Goal: Transaction & Acquisition: Subscribe to service/newsletter

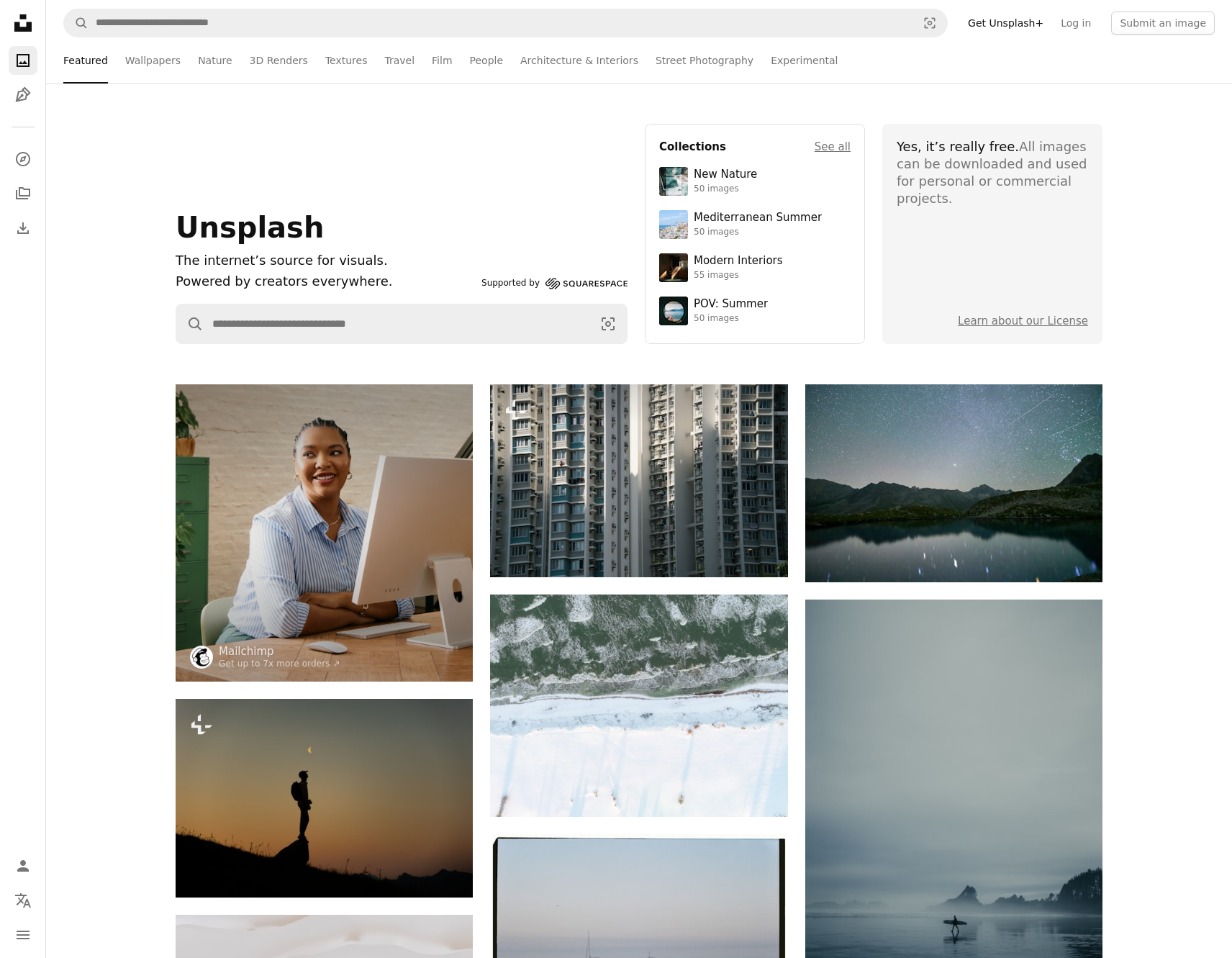
click at [1010, 23] on link "Get Unsplash+" at bounding box center [1006, 22] width 93 height 23
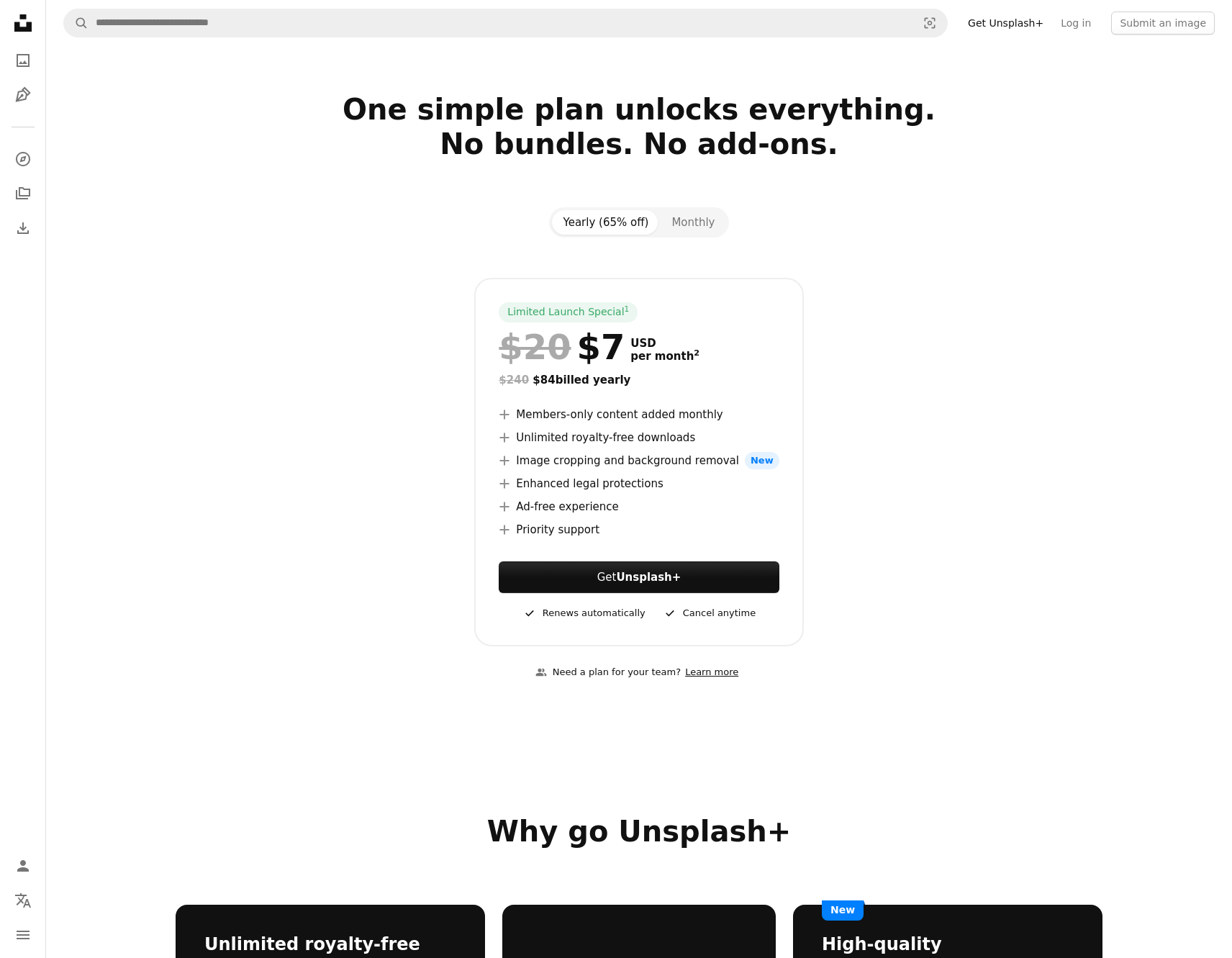
click at [701, 674] on link "Learn more" at bounding box center [711, 672] width 62 height 24
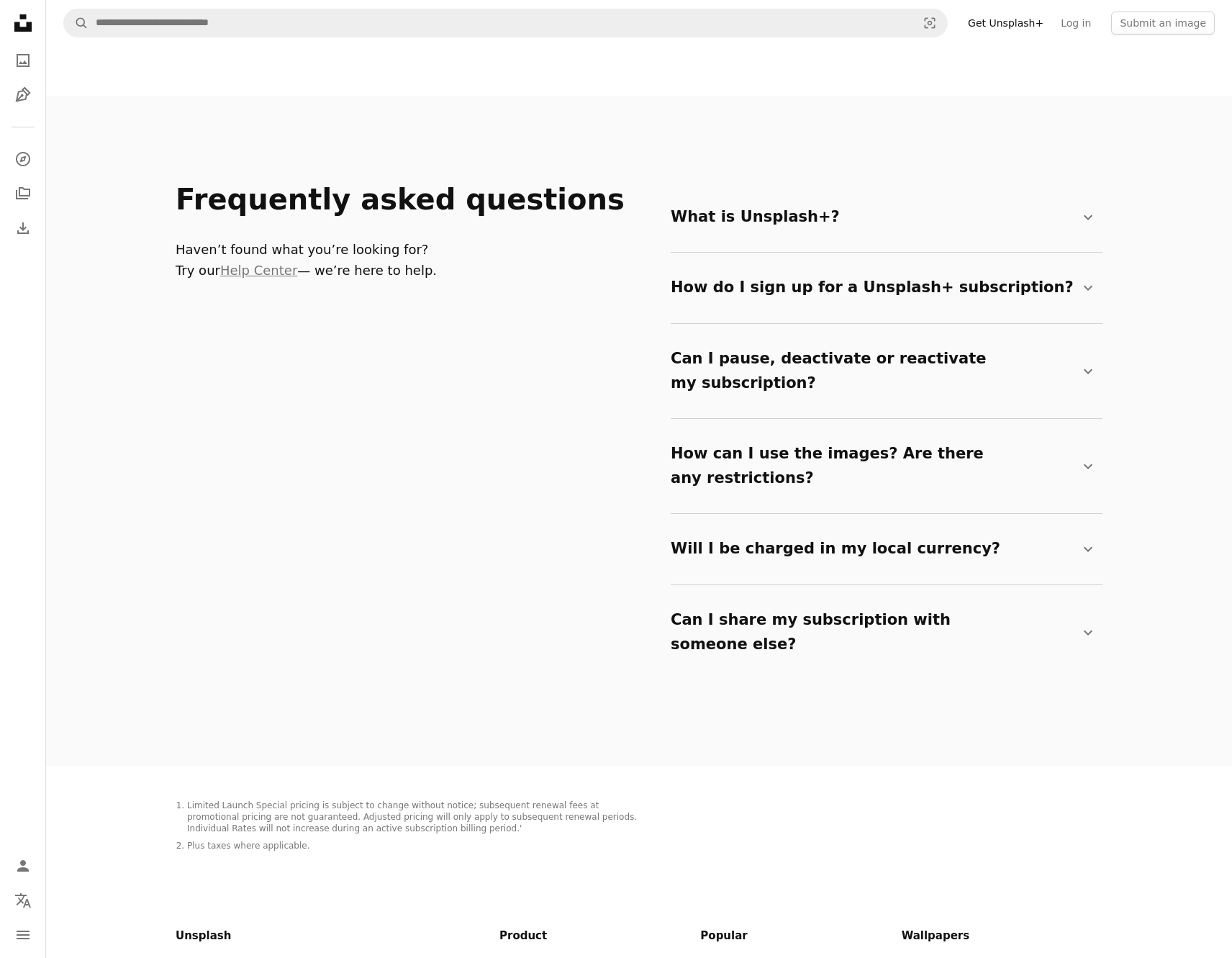
scroll to position [2281, 0]
click at [1087, 219] on icon at bounding box center [1087, 216] width 8 height 5
